Goal: Task Accomplishment & Management: Use online tool/utility

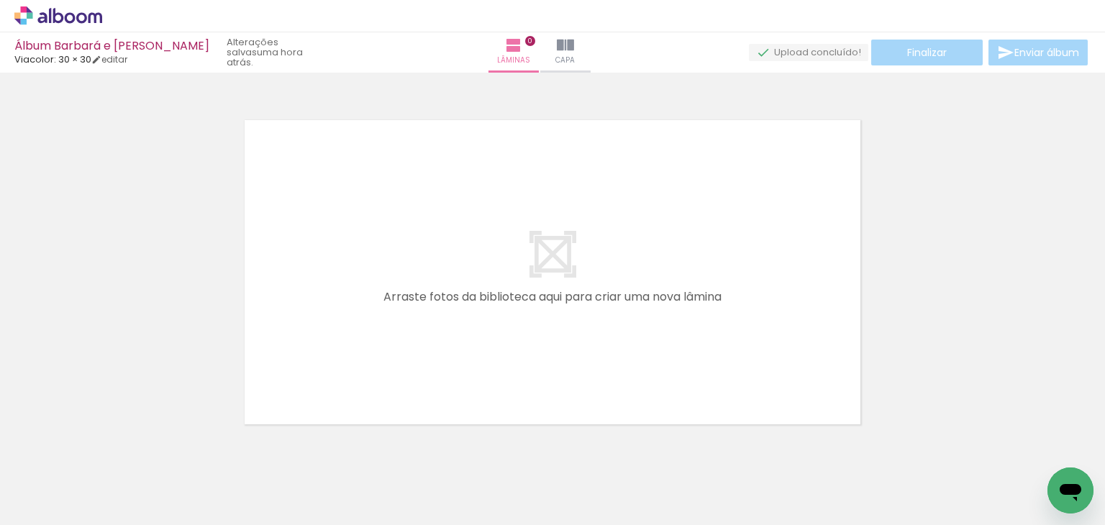
scroll to position [18, 0]
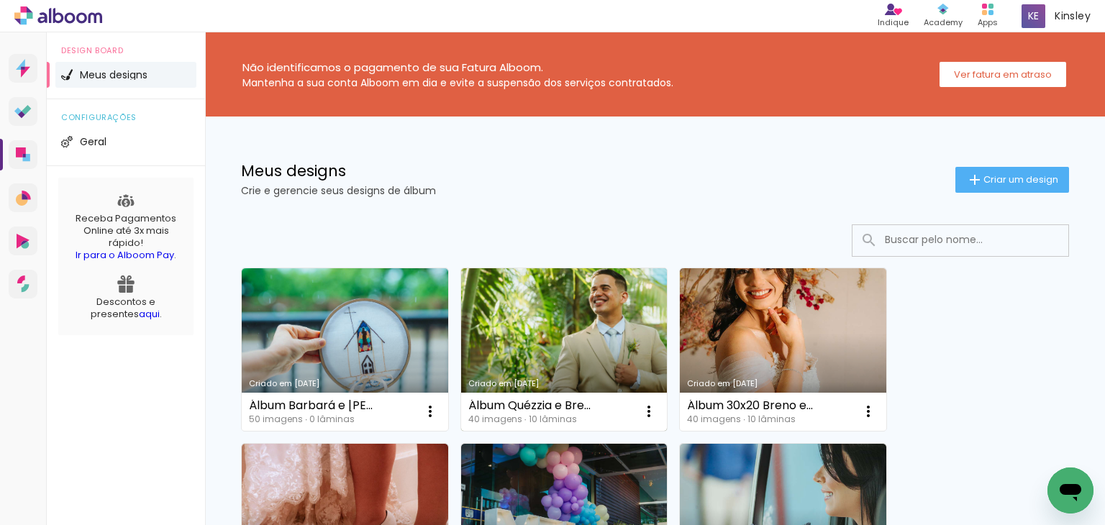
click at [558, 338] on link "Criado em [DATE]" at bounding box center [564, 349] width 206 height 163
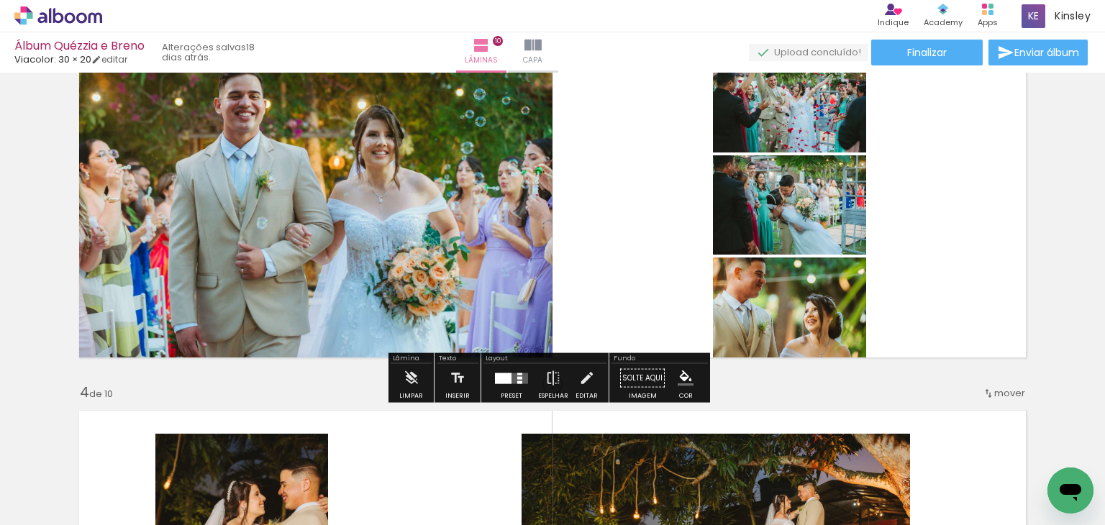
scroll to position [757, 0]
